Goal: Book appointment/travel/reservation

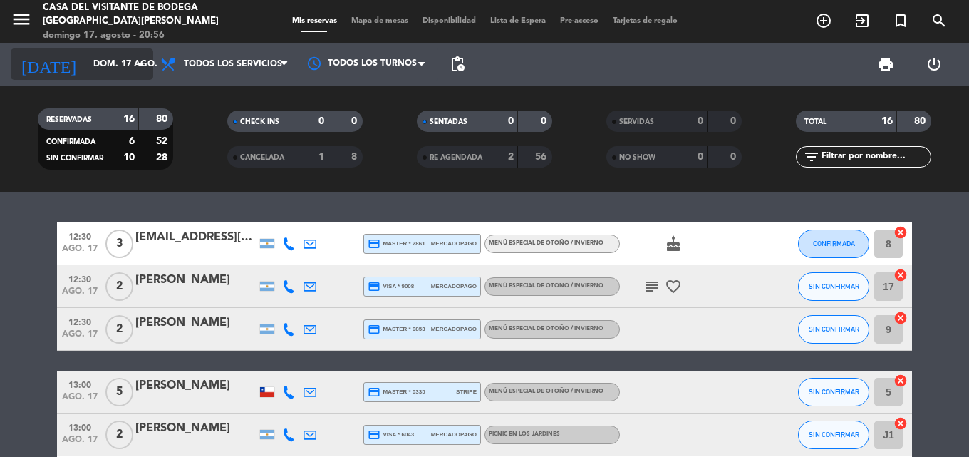
click at [101, 71] on input "dom. 17 ago." at bounding box center [146, 64] width 120 height 24
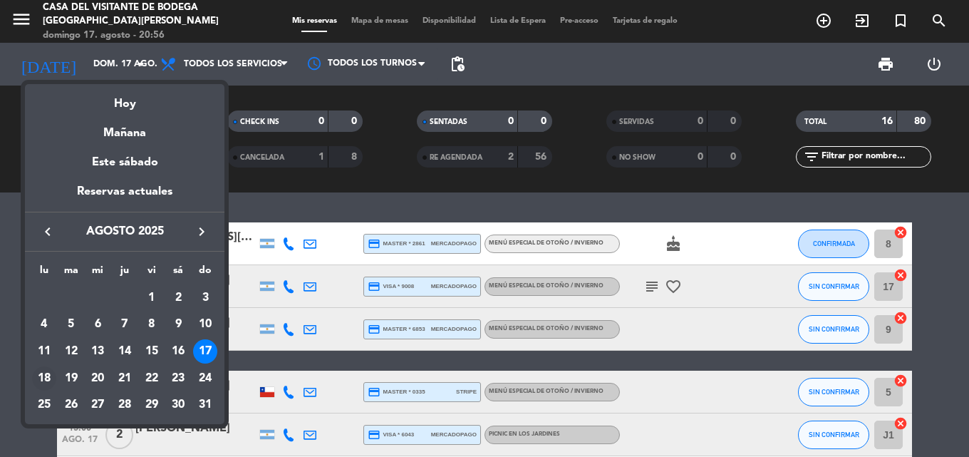
click at [41, 379] on div "18" at bounding box center [44, 378] width 24 height 24
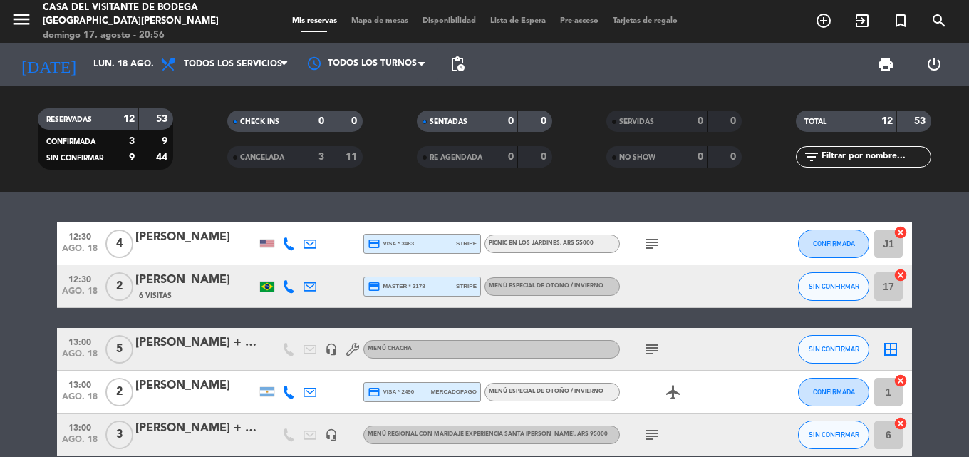
click at [652, 349] on icon "subject" at bounding box center [652, 349] width 17 height 17
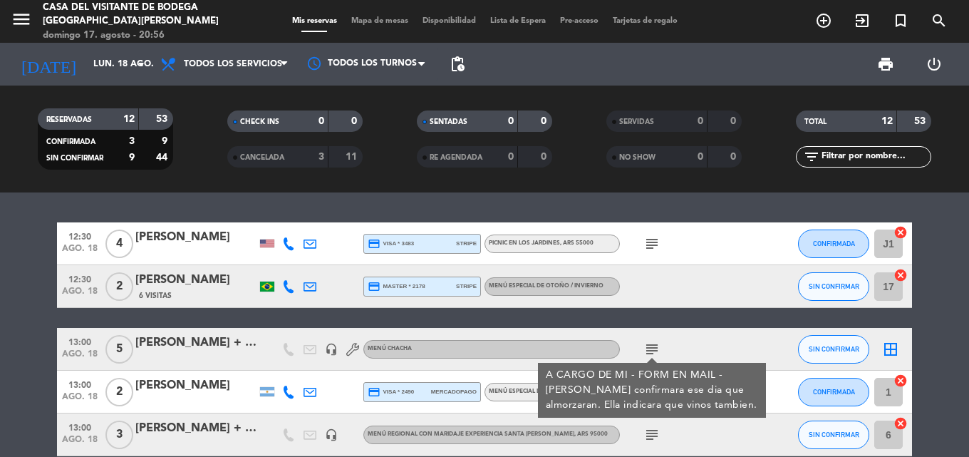
click at [652, 349] on icon "subject" at bounding box center [652, 349] width 17 height 17
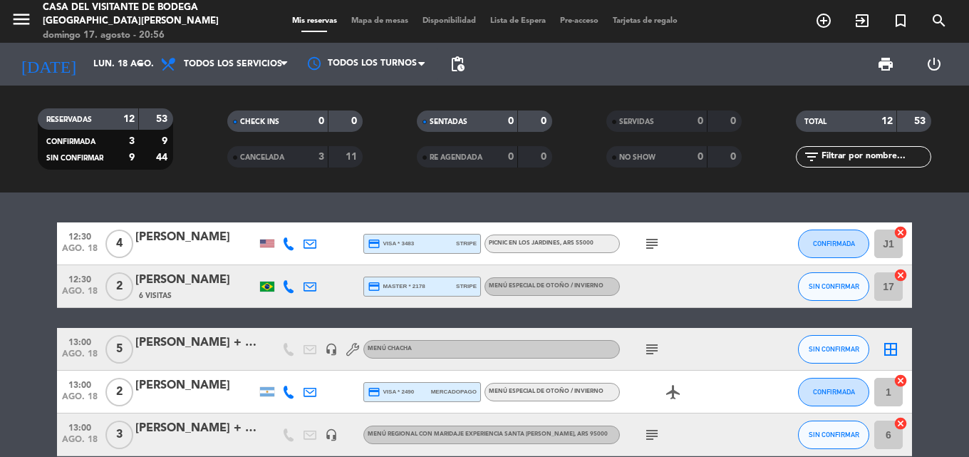
click at [655, 244] on icon "subject" at bounding box center [652, 243] width 17 height 17
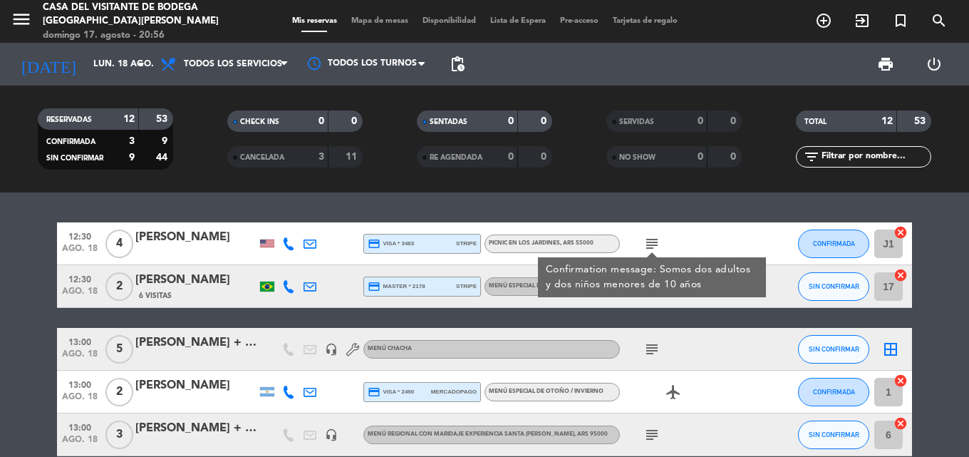
click at [655, 244] on icon "subject" at bounding box center [652, 243] width 17 height 17
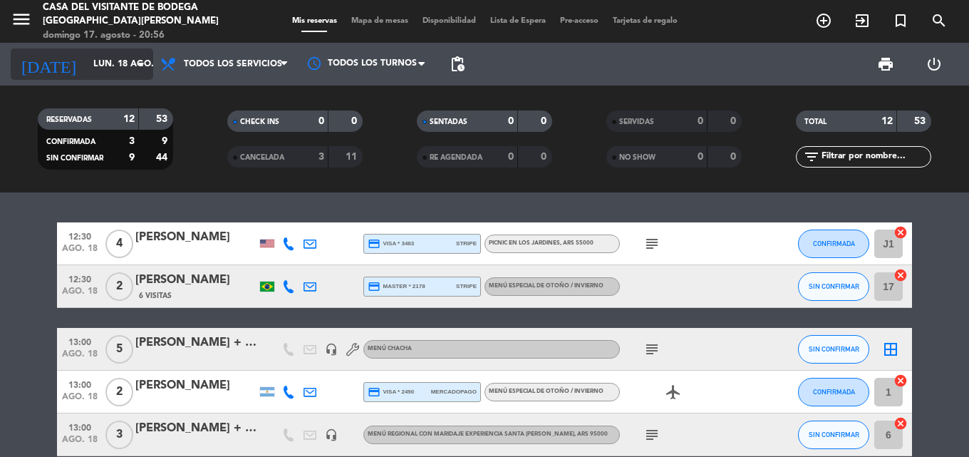
click at [86, 61] on input "lun. 18 ago." at bounding box center [146, 64] width 120 height 24
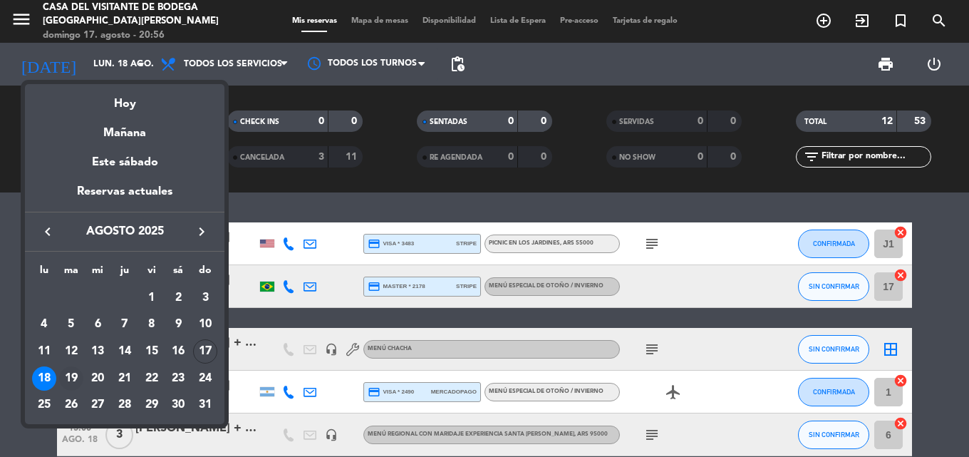
click at [69, 374] on div "19" at bounding box center [71, 378] width 24 height 24
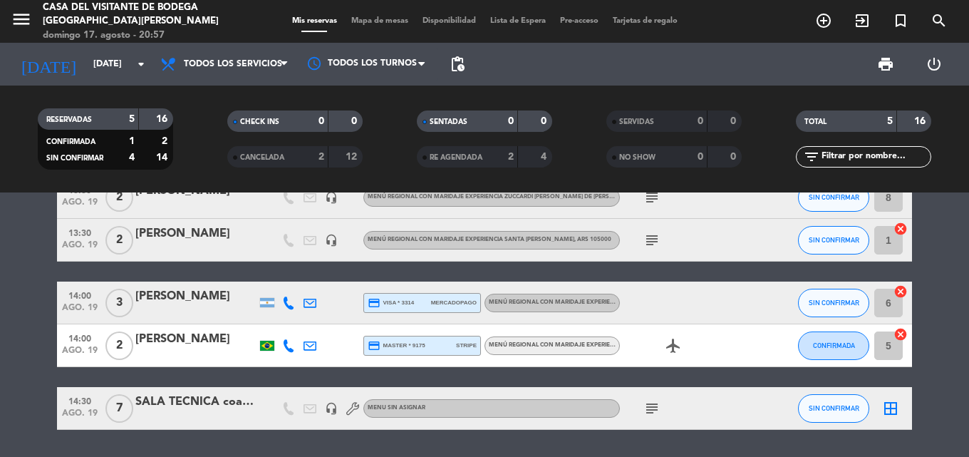
scroll to position [91, 0]
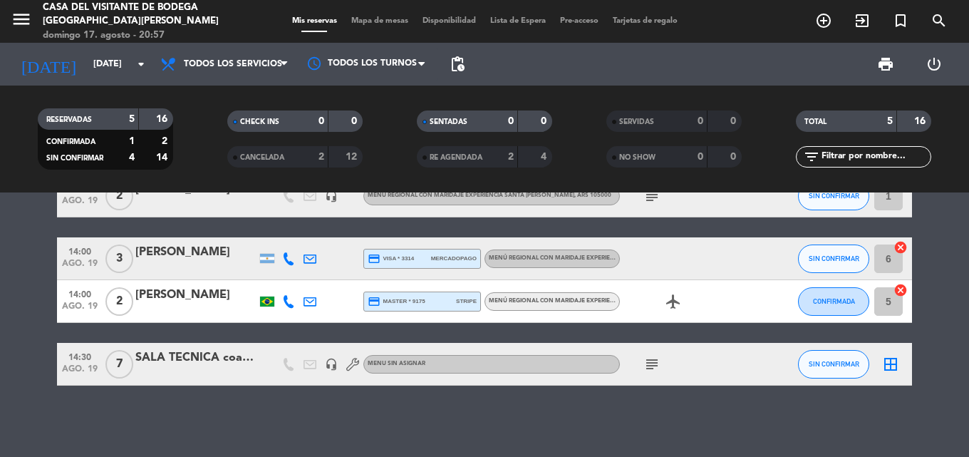
click at [650, 369] on icon "subject" at bounding box center [652, 364] width 17 height 17
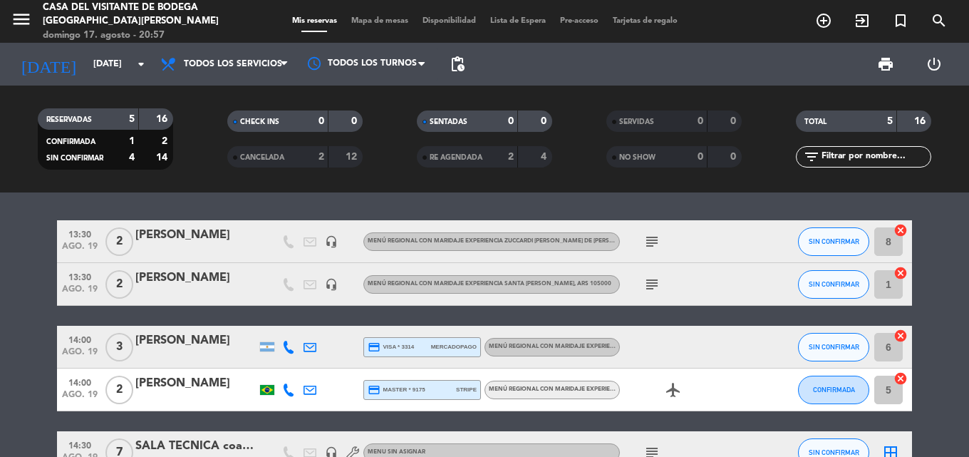
scroll to position [0, 0]
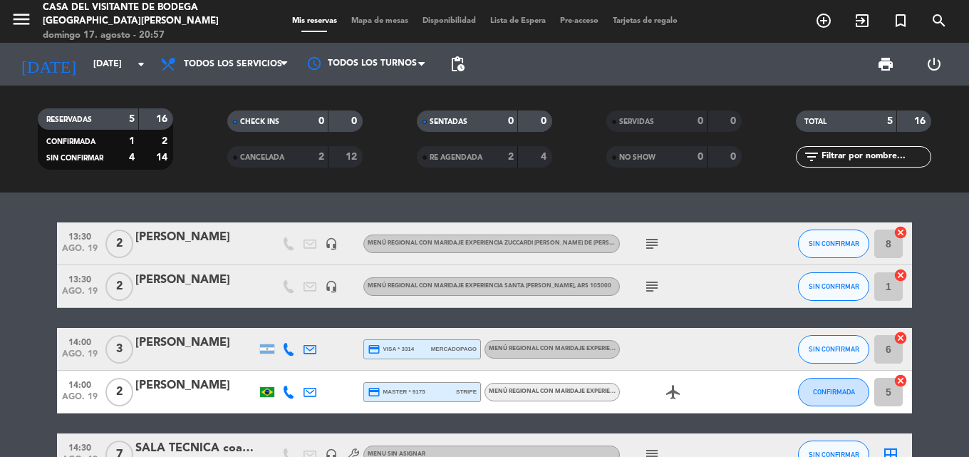
click at [652, 283] on icon "subject" at bounding box center [652, 286] width 17 height 17
drag, startPoint x: 648, startPoint y: 224, endPoint x: 648, endPoint y: 257, distance: 33.5
click at [648, 247] on div "subject" at bounding box center [684, 243] width 128 height 42
click at [649, 260] on div "subject" at bounding box center [684, 243] width 128 height 42
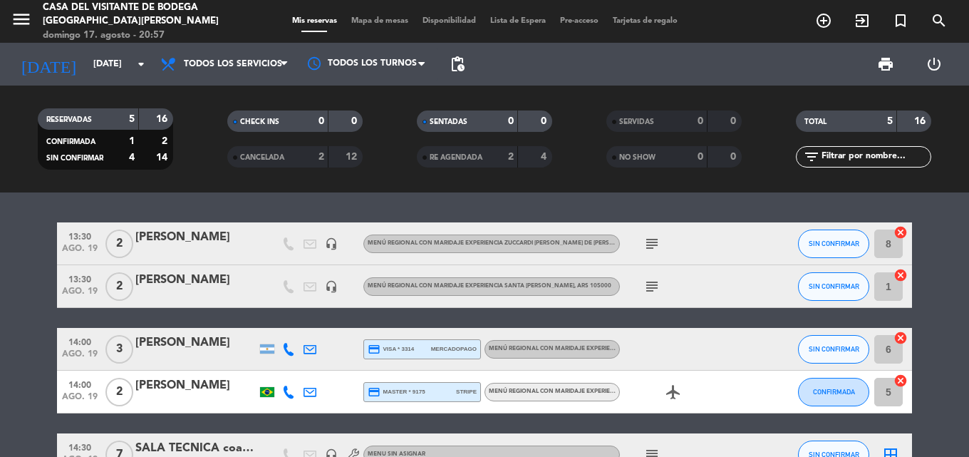
click at [652, 251] on icon "subject" at bounding box center [652, 243] width 17 height 17
click at [104, 68] on input "[DATE]" at bounding box center [146, 64] width 120 height 24
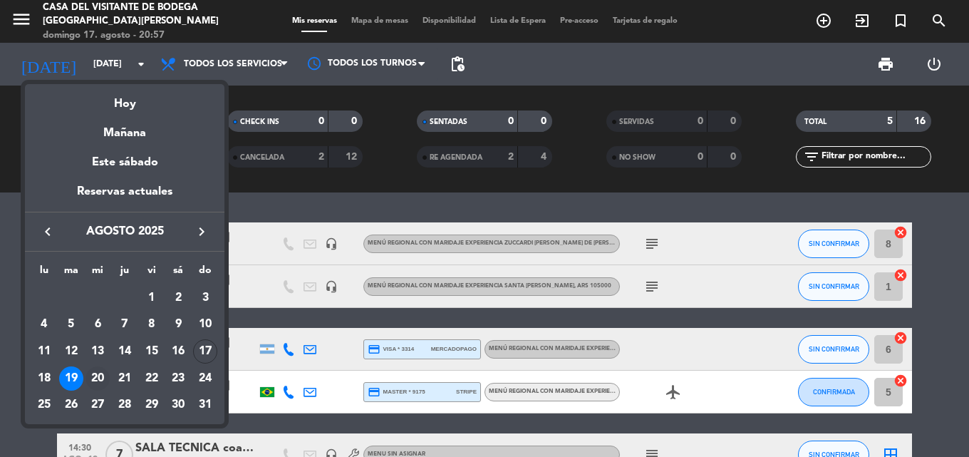
click at [103, 377] on div "20" at bounding box center [98, 378] width 24 height 24
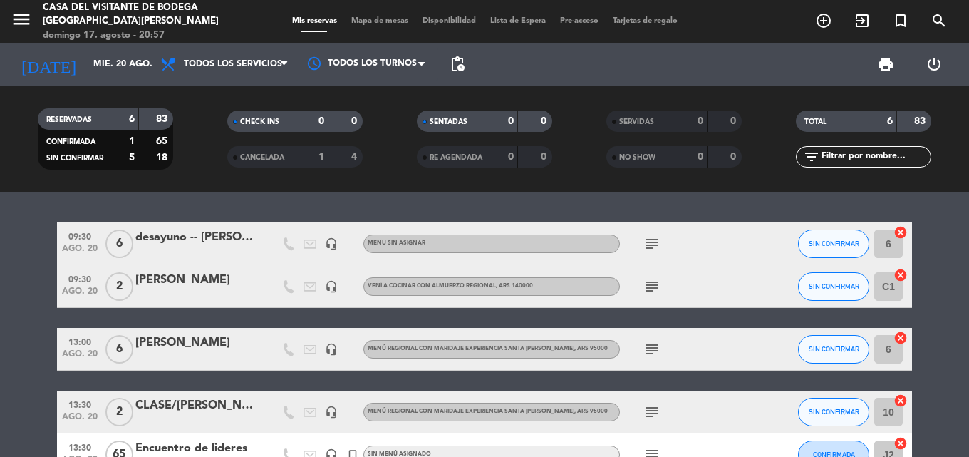
click at [654, 242] on icon "subject" at bounding box center [652, 243] width 17 height 17
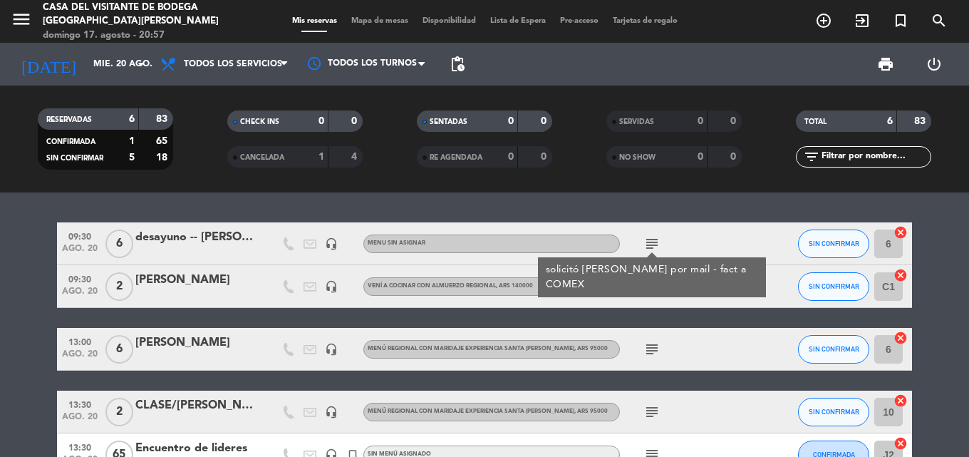
click at [654, 242] on icon "subject" at bounding box center [652, 243] width 17 height 17
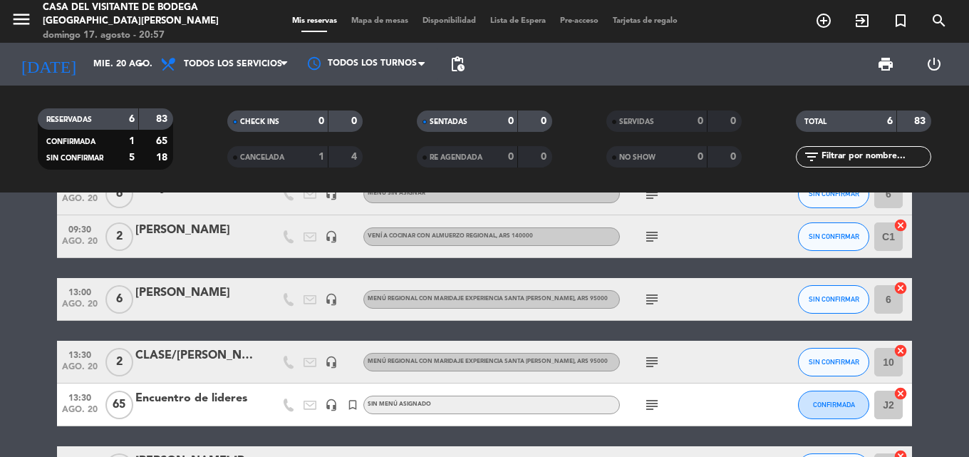
scroll to position [71, 0]
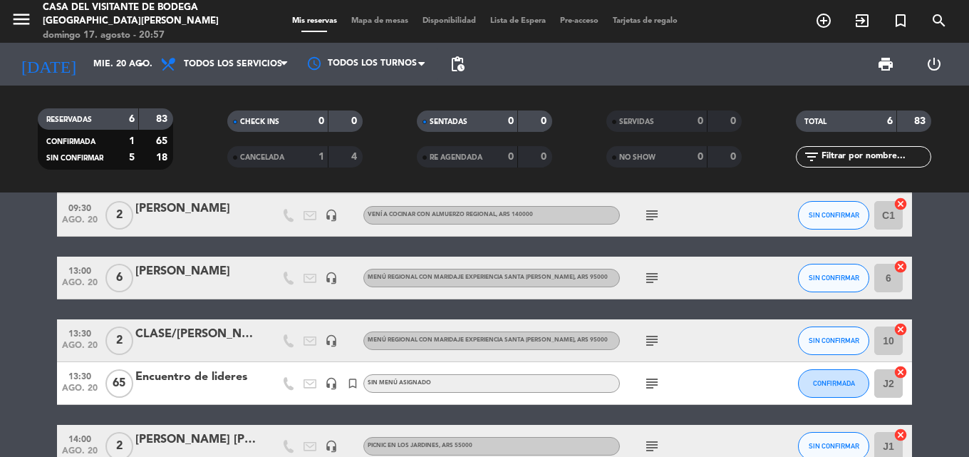
click at [654, 282] on icon "subject" at bounding box center [652, 277] width 17 height 17
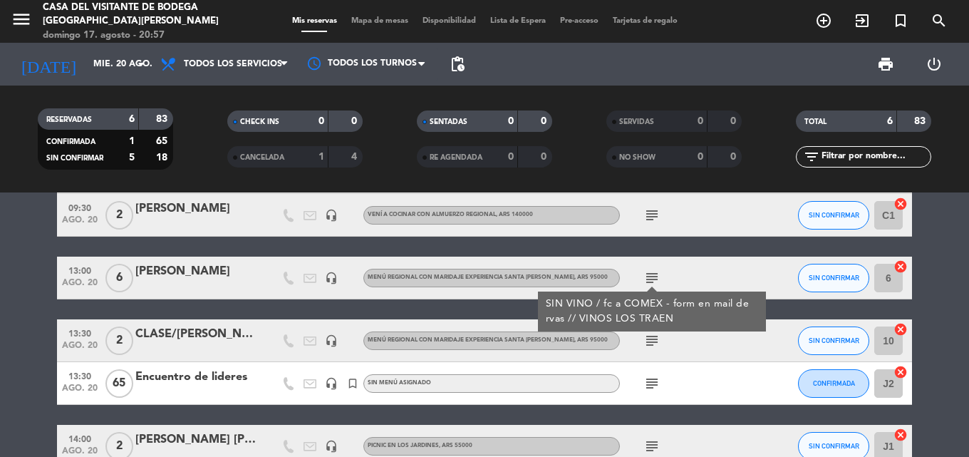
click at [654, 282] on icon "subject" at bounding box center [652, 277] width 17 height 17
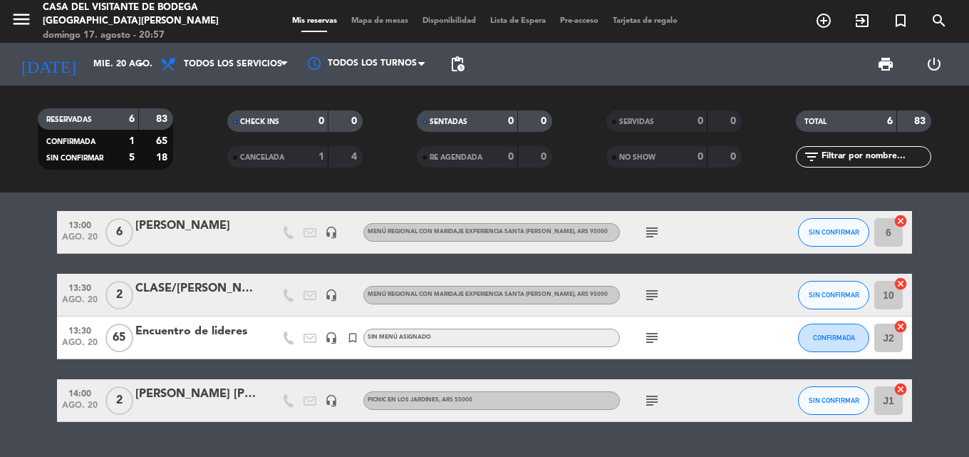
scroll to position [143, 0]
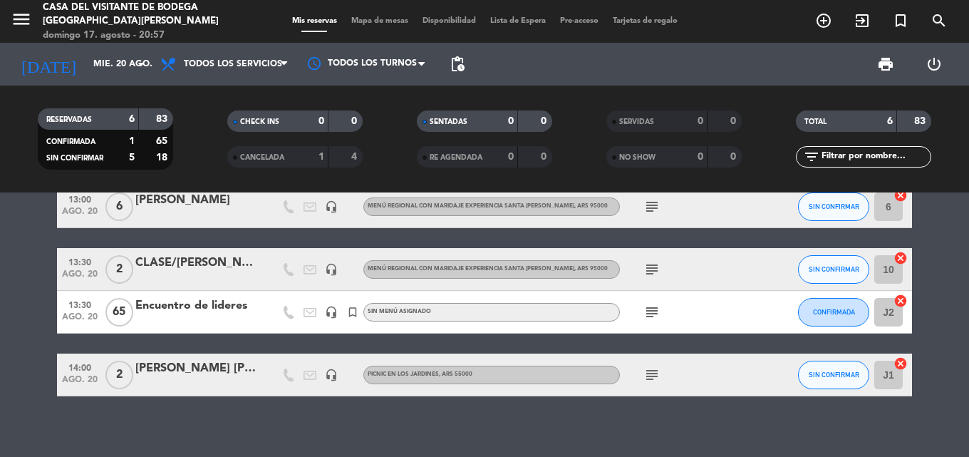
click at [652, 274] on icon "subject" at bounding box center [652, 269] width 17 height 17
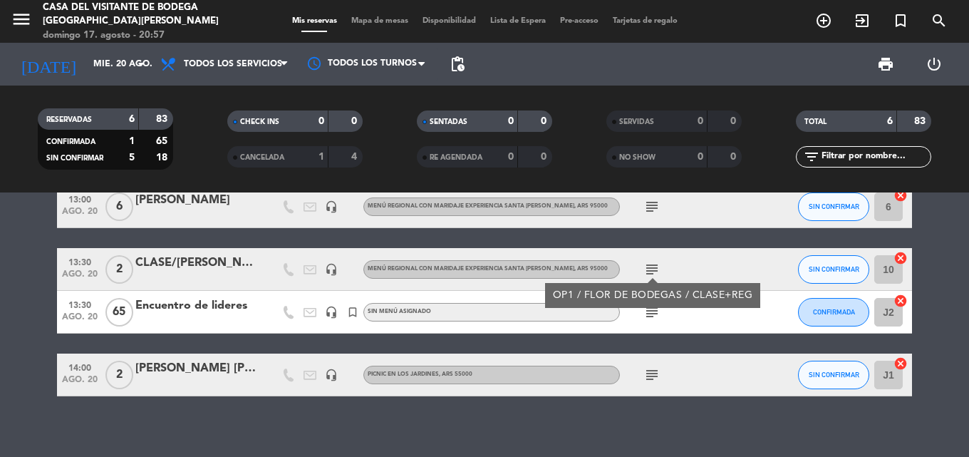
click at [652, 275] on icon "subject" at bounding box center [652, 269] width 17 height 17
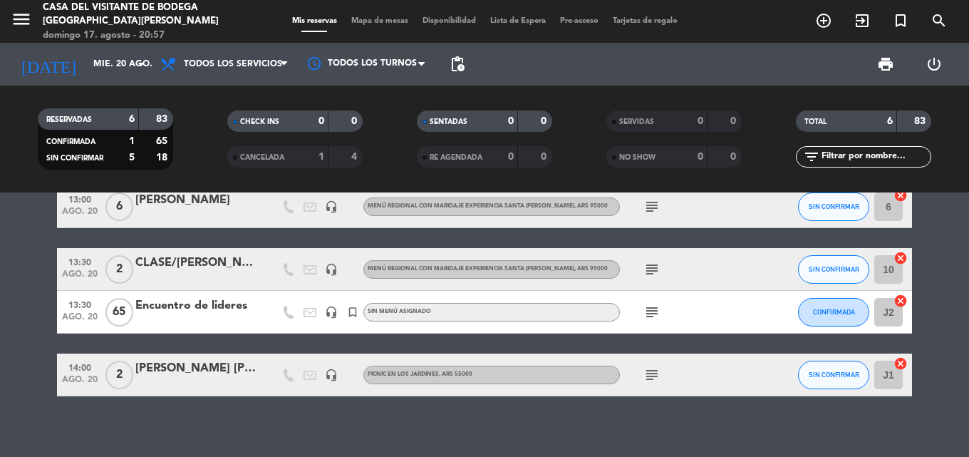
click at [645, 309] on icon "subject" at bounding box center [652, 312] width 17 height 17
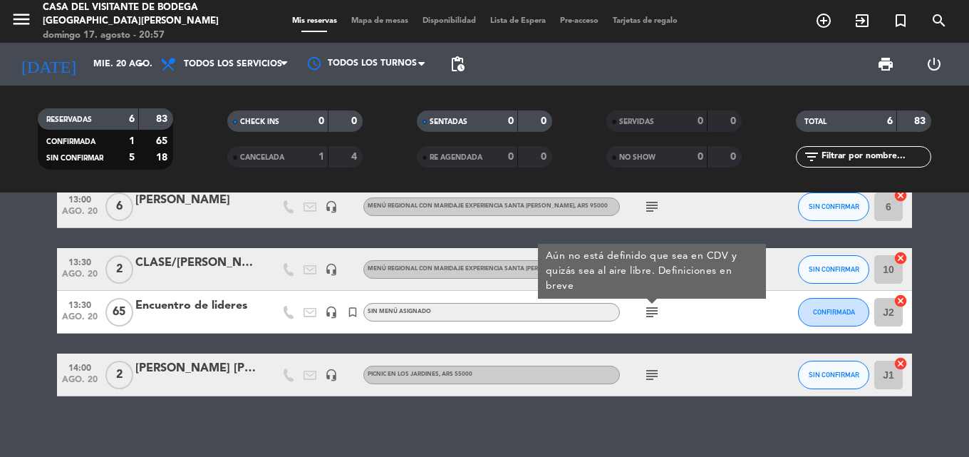
click at [650, 310] on icon "subject" at bounding box center [652, 312] width 17 height 17
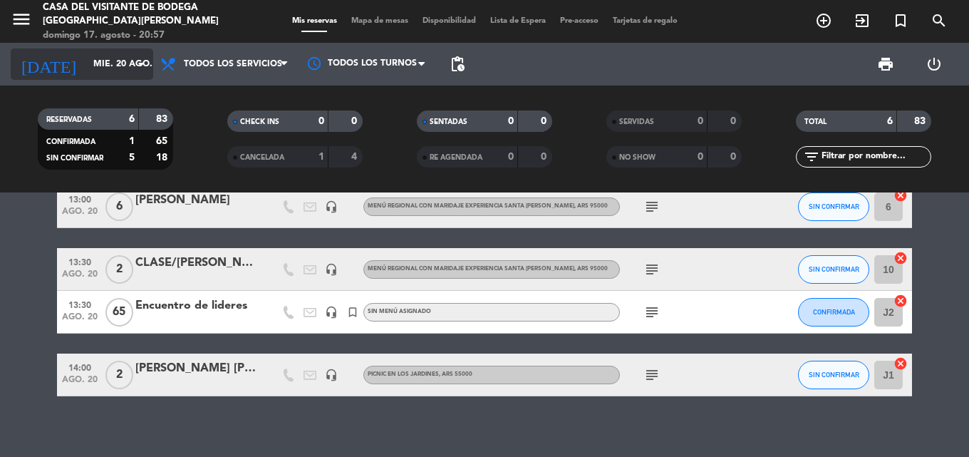
click at [91, 58] on input "mié. 20 ago." at bounding box center [146, 64] width 120 height 24
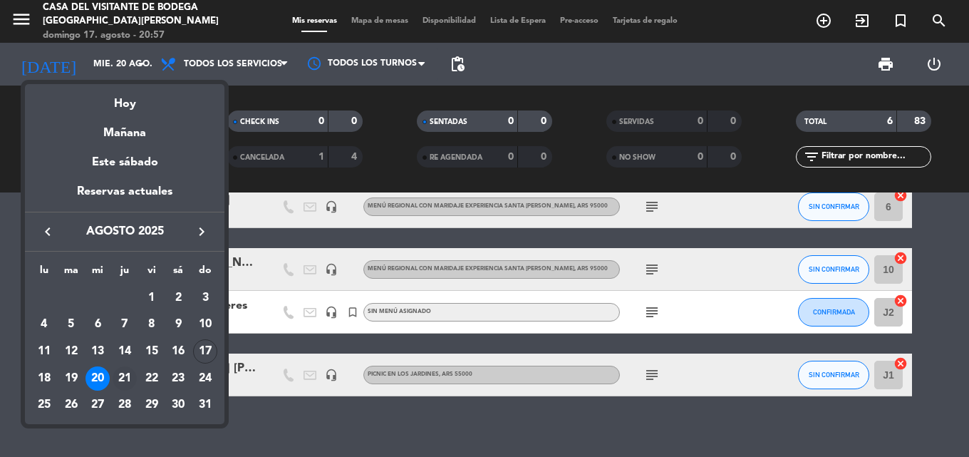
click at [135, 374] on div "21" at bounding box center [125, 378] width 24 height 24
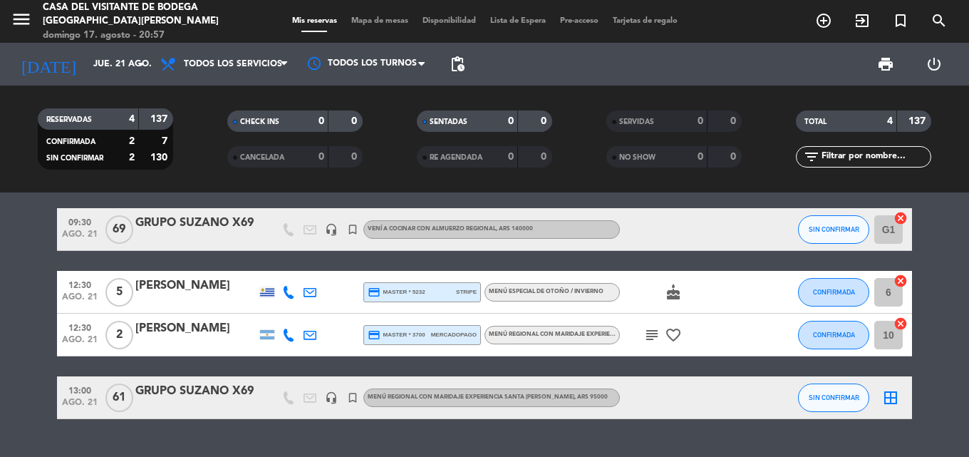
scroll to position [0, 0]
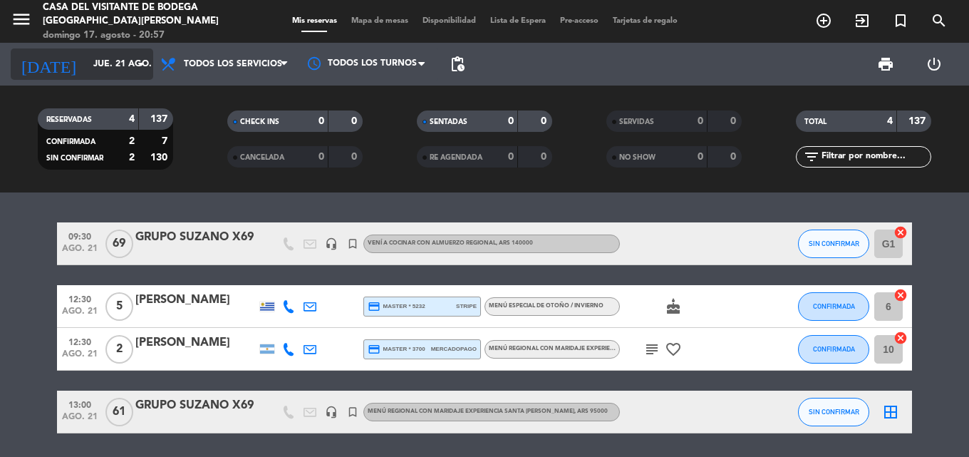
click at [113, 72] on input "jue. 21 ago." at bounding box center [146, 64] width 120 height 24
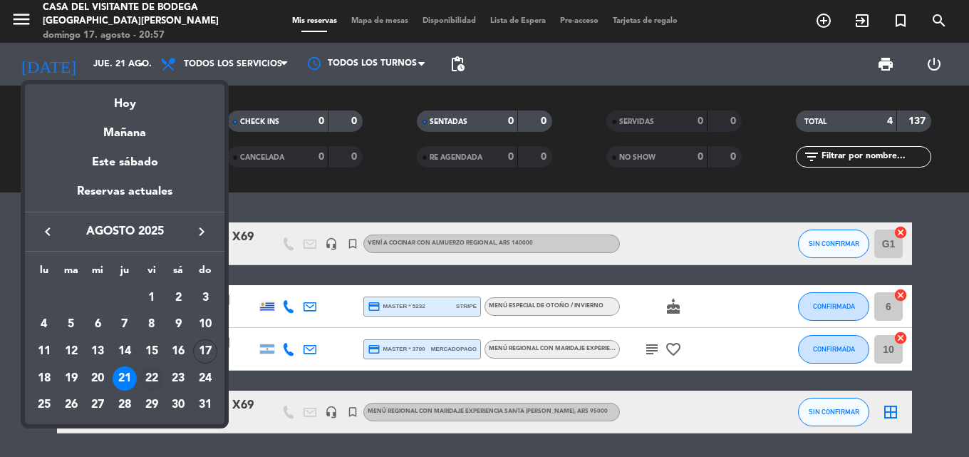
click at [148, 378] on div "22" at bounding box center [152, 378] width 24 height 24
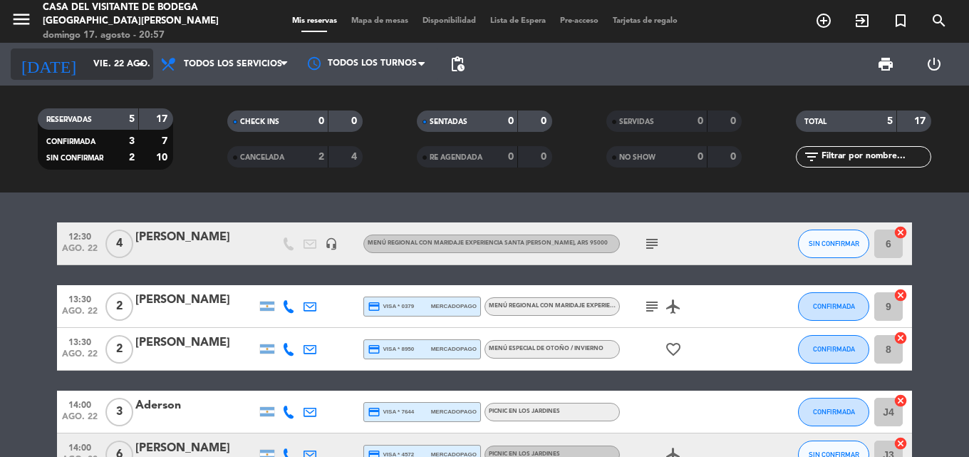
click at [96, 67] on input "vie. 22 ago." at bounding box center [146, 64] width 120 height 24
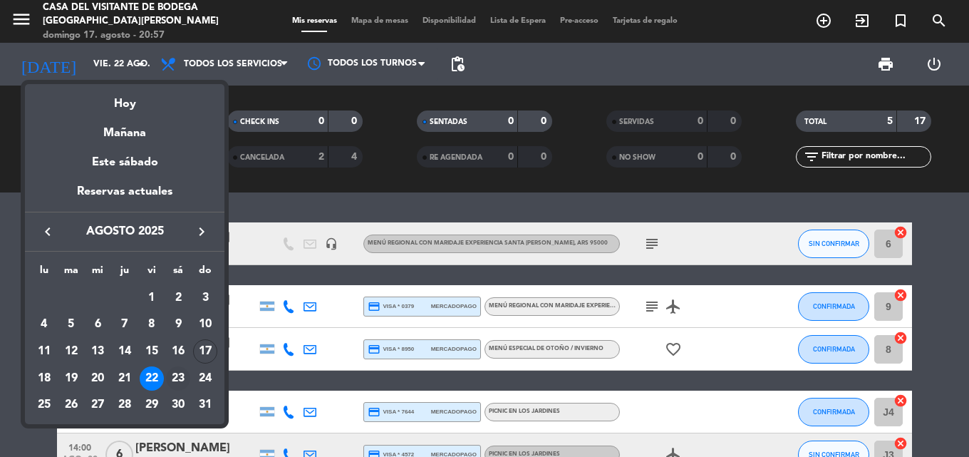
click at [180, 376] on div "23" at bounding box center [178, 378] width 24 height 24
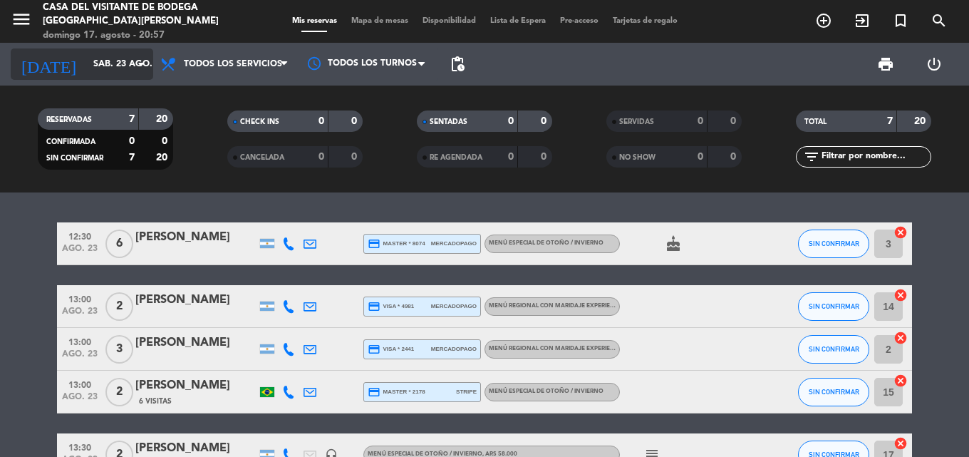
click at [115, 71] on input "sáb. 23 ago." at bounding box center [146, 64] width 120 height 24
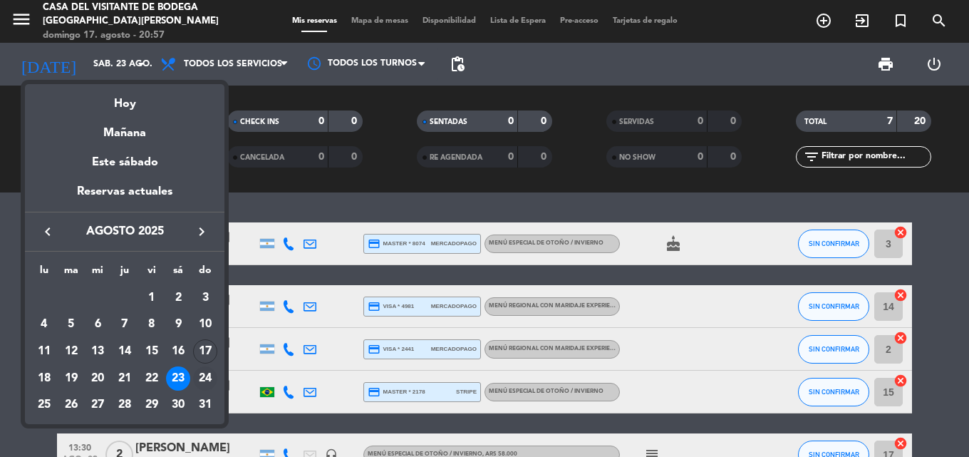
click at [201, 371] on div "24" at bounding box center [205, 378] width 24 height 24
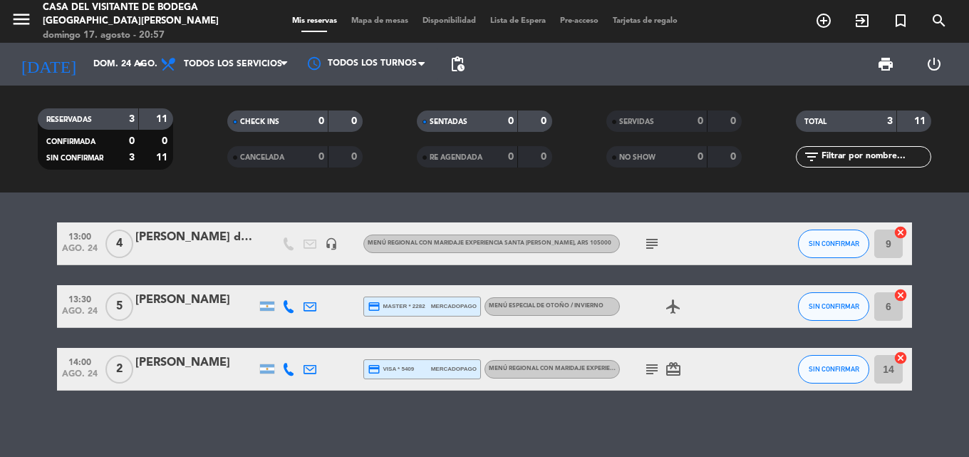
click at [649, 247] on icon "subject" at bounding box center [652, 243] width 17 height 17
click at [653, 370] on icon "subject" at bounding box center [652, 369] width 17 height 17
click at [108, 61] on input "dom. 24 ago." at bounding box center [146, 64] width 120 height 24
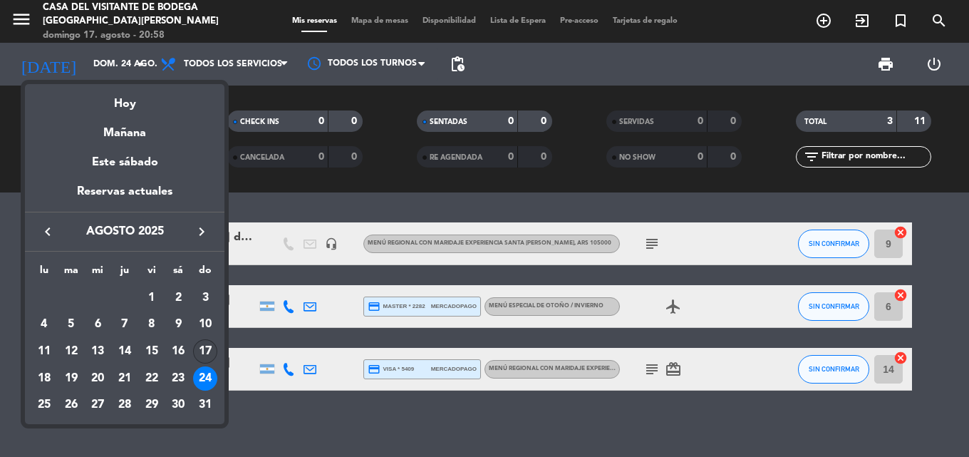
click at [211, 343] on div "17" at bounding box center [205, 351] width 24 height 24
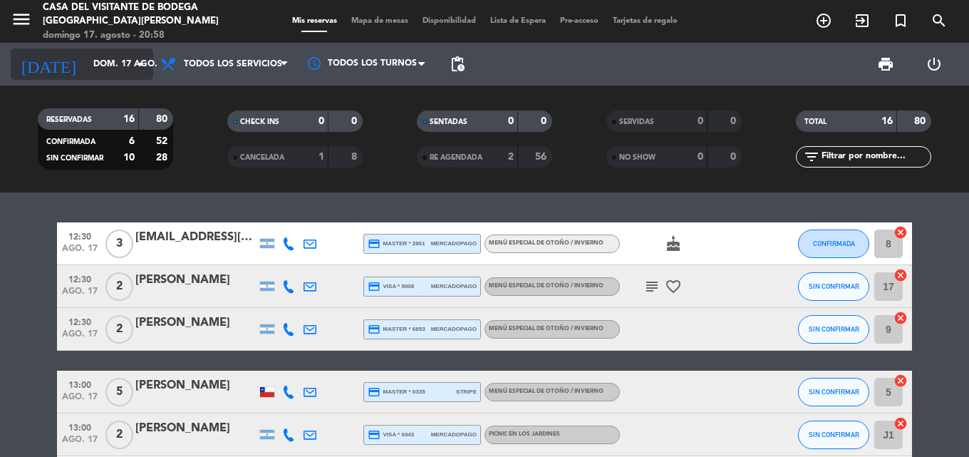
click at [91, 50] on div "[DATE] [DATE] arrow_drop_down" at bounding box center [82, 63] width 143 height 31
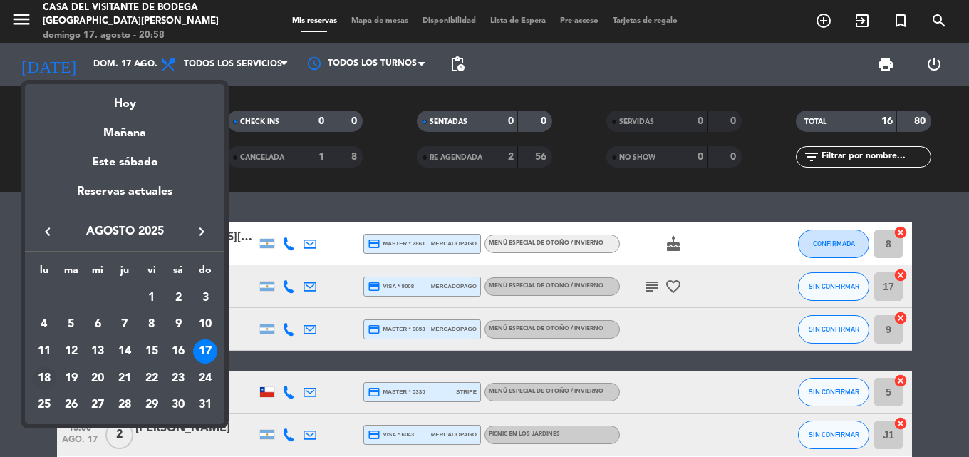
click at [51, 381] on div "18" at bounding box center [44, 378] width 24 height 24
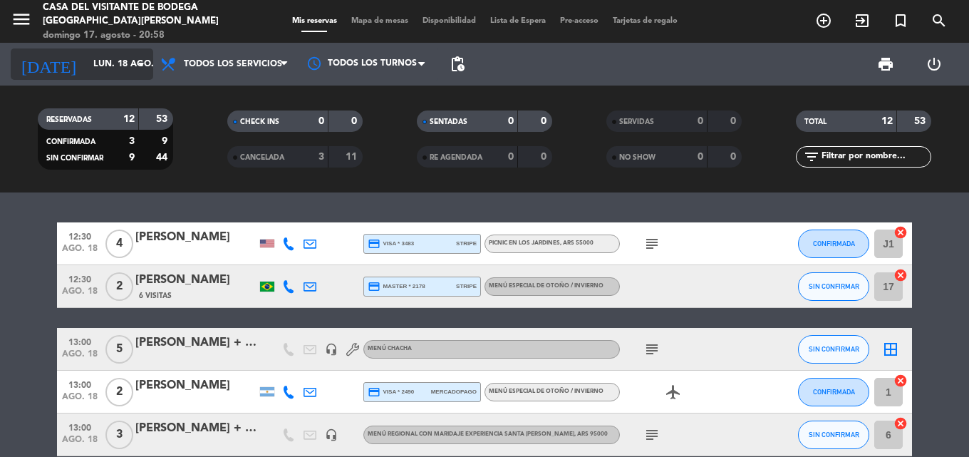
click at [144, 67] on icon "arrow_drop_down" at bounding box center [141, 64] width 17 height 17
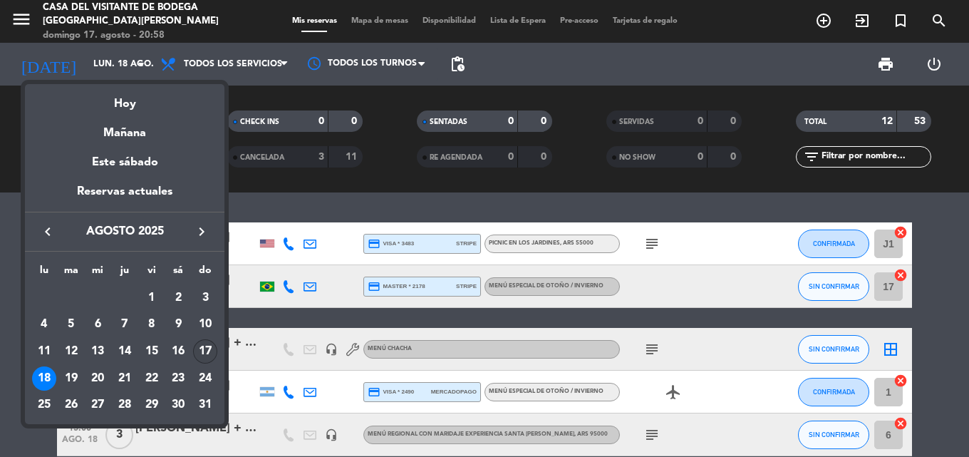
click at [211, 351] on div "17" at bounding box center [205, 351] width 24 height 24
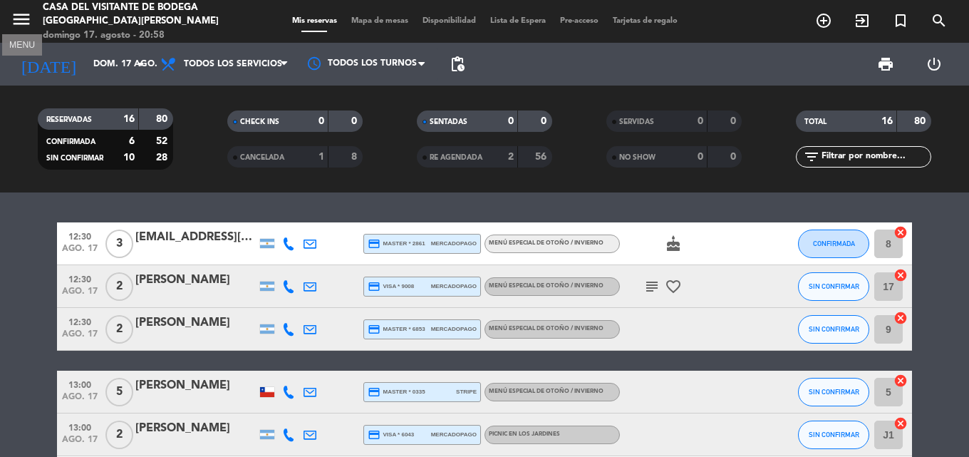
click at [29, 25] on icon "menu" at bounding box center [21, 19] width 21 height 21
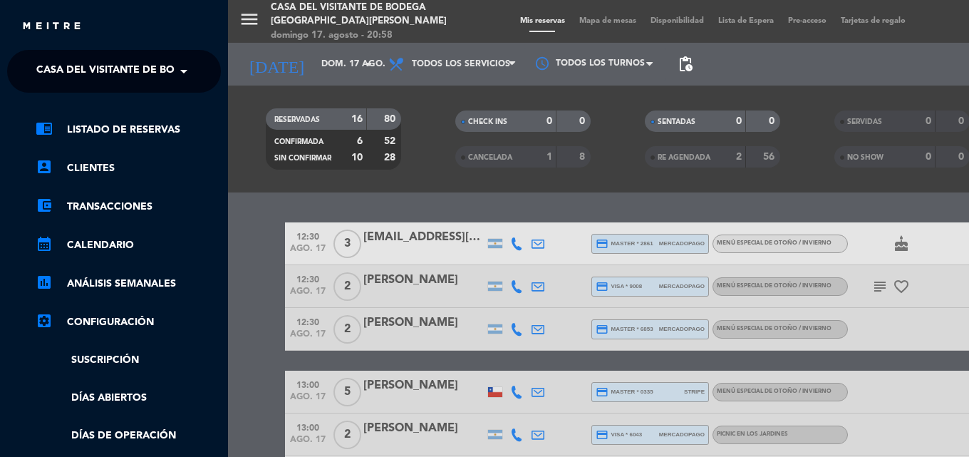
click at [52, 76] on span "Casa del Visitante de Bodega [GEOGRAPHIC_DATA][PERSON_NAME]" at bounding box center [215, 71] width 359 height 30
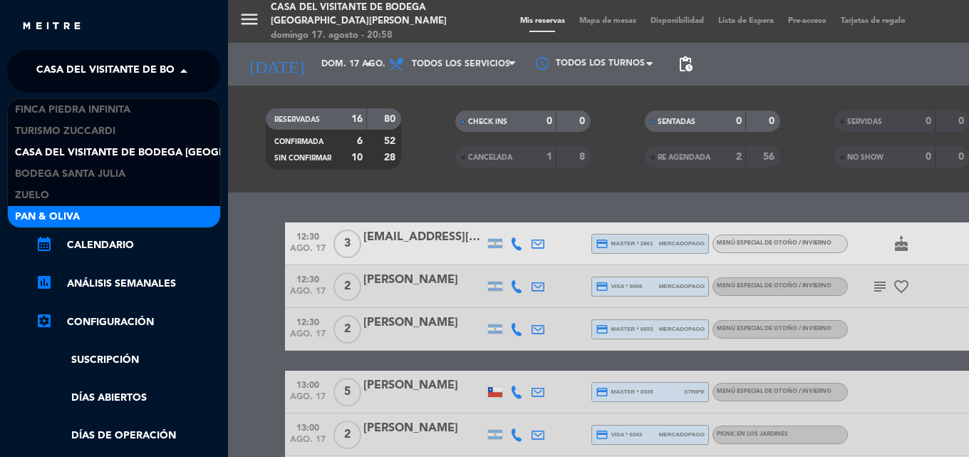
drag, startPoint x: 60, startPoint y: 195, endPoint x: 61, endPoint y: 210, distance: 14.3
click at [61, 210] on div "Finca Piedra Infinita Turismo Zuccardi Casa del Visitante de Bodega [GEOGRAPHIC…" at bounding box center [114, 163] width 212 height 128
click at [61, 210] on span "Pan & Oliva" at bounding box center [47, 217] width 65 height 16
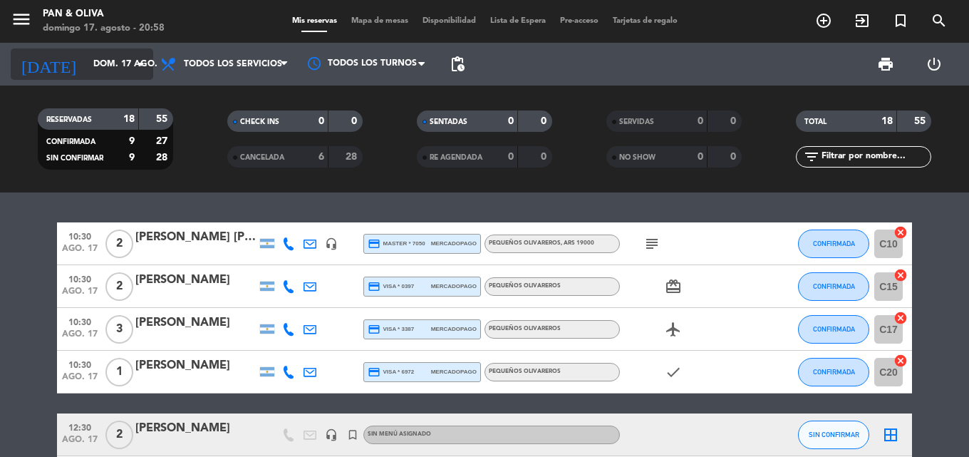
click at [86, 68] on input "dom. 17 ago." at bounding box center [146, 64] width 120 height 24
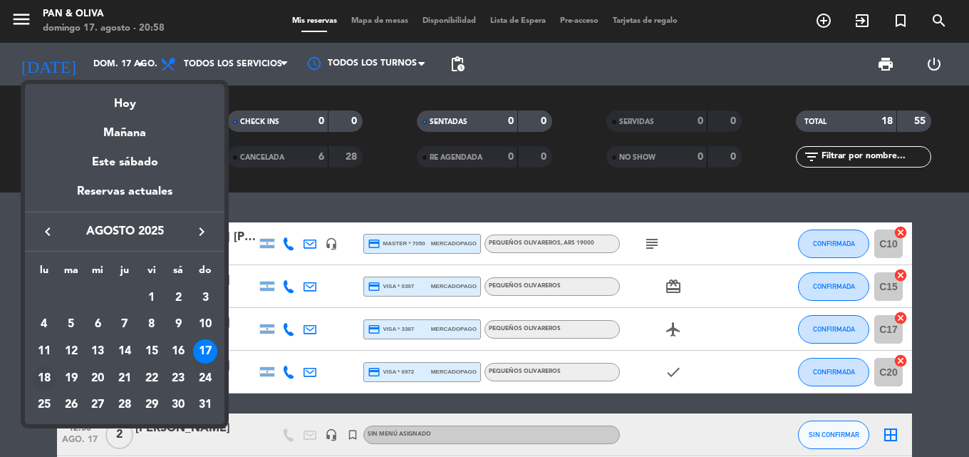
click at [43, 376] on div "18" at bounding box center [44, 378] width 24 height 24
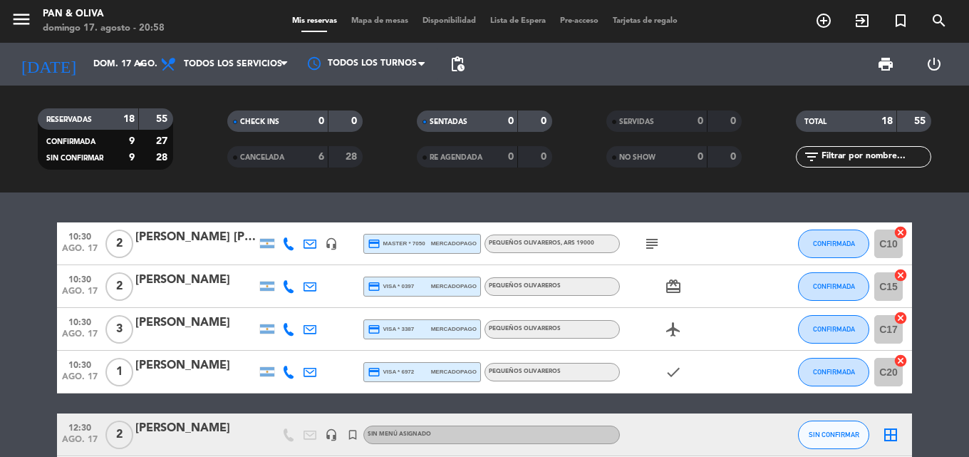
type input "lun. 18 ago."
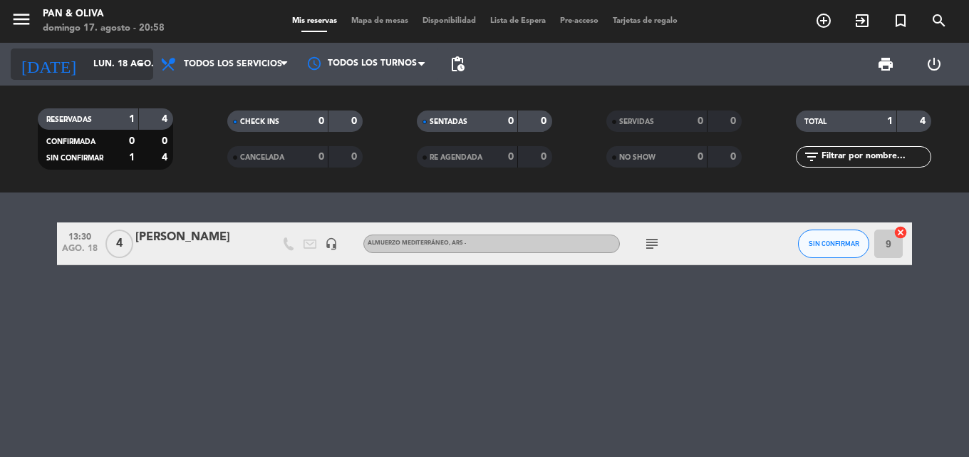
click at [99, 53] on input "lun. 18 ago." at bounding box center [146, 64] width 120 height 24
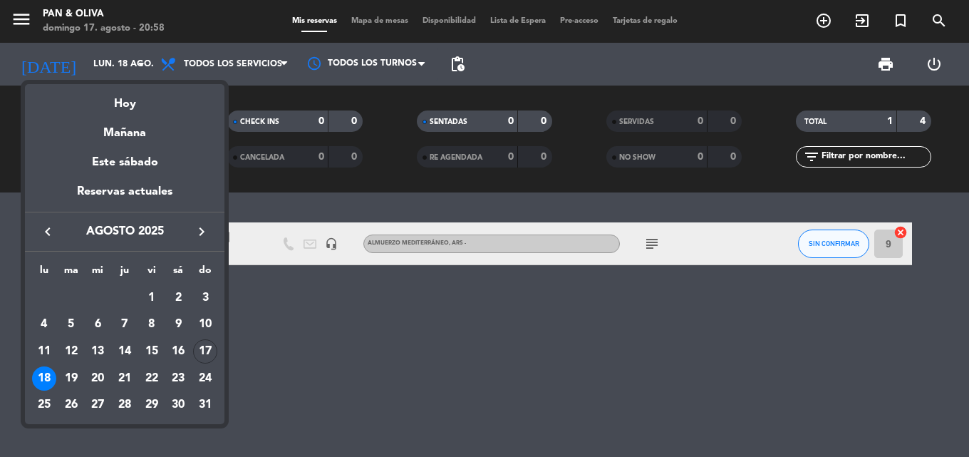
click at [18, 15] on div at bounding box center [484, 228] width 969 height 457
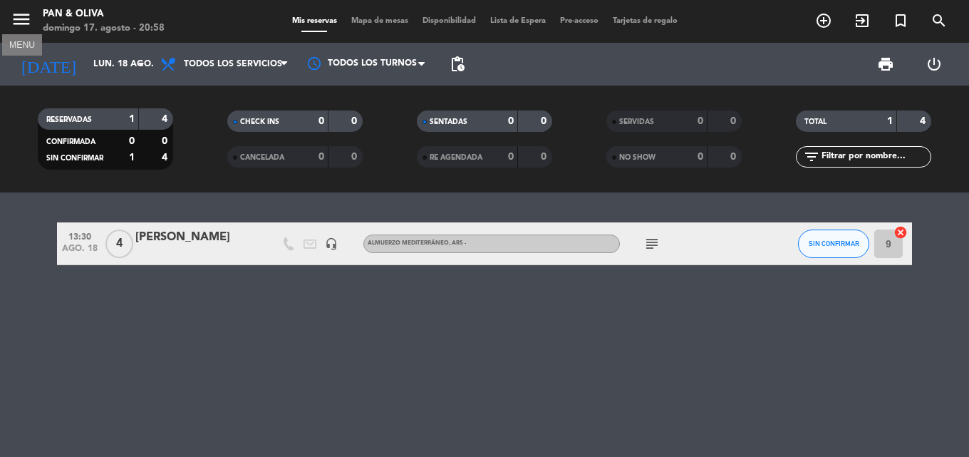
click at [18, 16] on icon "menu" at bounding box center [21, 19] width 21 height 21
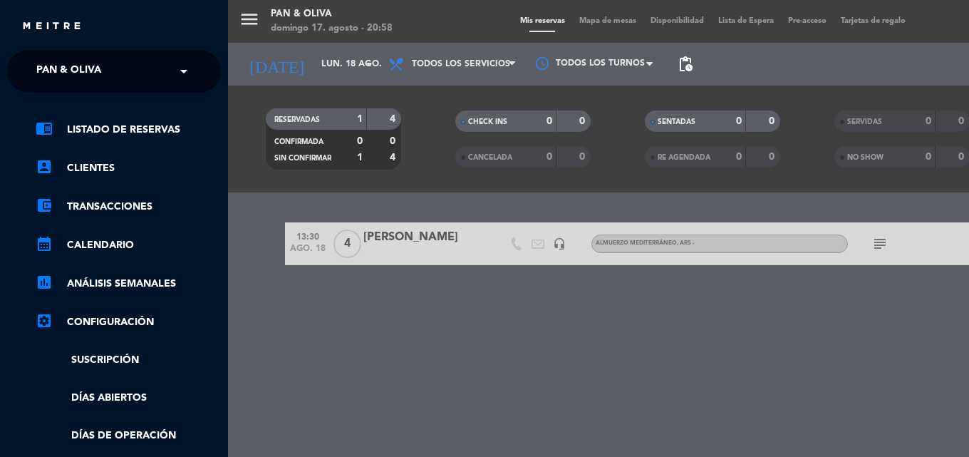
drag, startPoint x: 55, startPoint y: 46, endPoint x: 56, endPoint y: 56, distance: 10.0
click at [55, 47] on div "close × Pan & Oliva × chrome_reader_mode Listado de Reservas account_box Client…" at bounding box center [114, 228] width 228 height 457
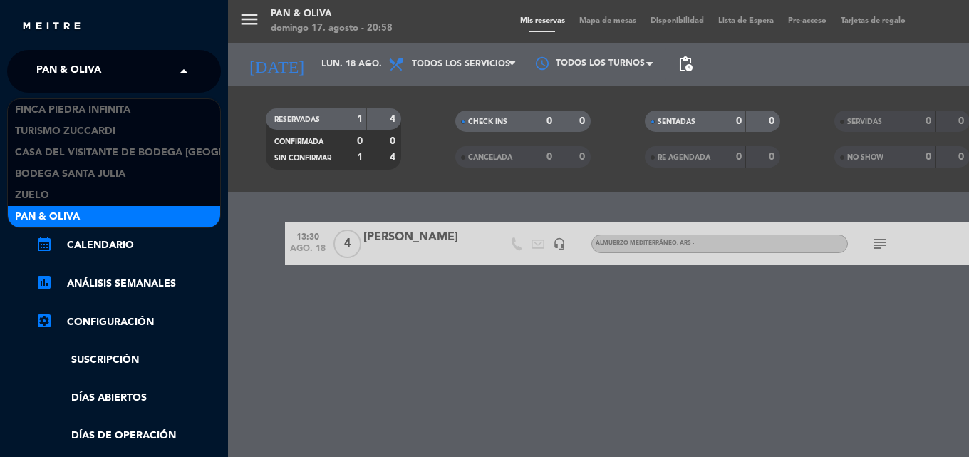
click at [56, 56] on span "Pan & Oliva" at bounding box center [68, 71] width 65 height 30
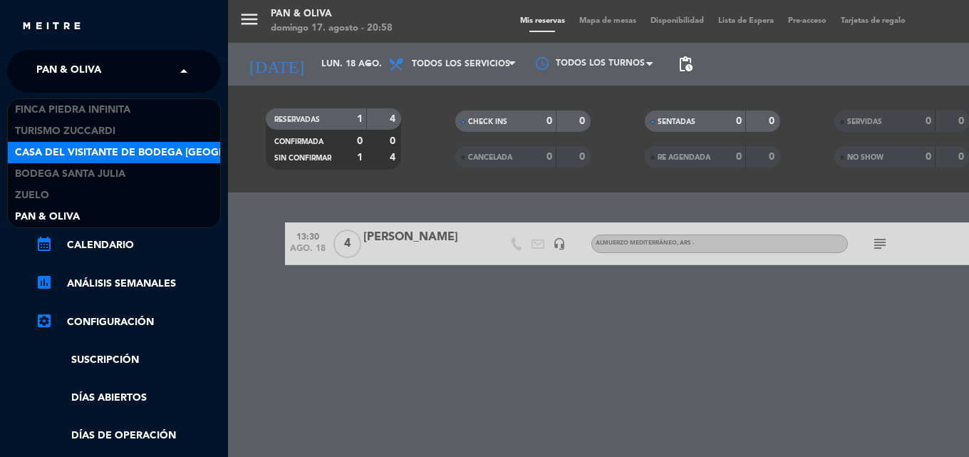
click at [73, 154] on span "Casa del Visitante de Bodega [GEOGRAPHIC_DATA][PERSON_NAME]" at bounding box center [194, 153] width 359 height 16
